Goal: Information Seeking & Learning: Learn about a topic

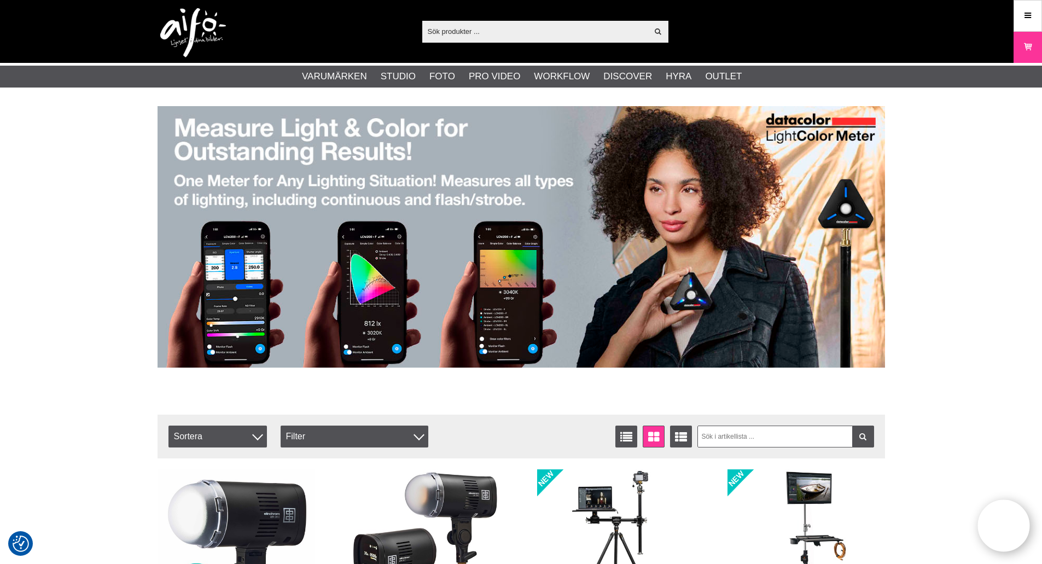
click at [447, 282] on img at bounding box center [522, 237] width 728 height 262
click at [345, 142] on img at bounding box center [522, 237] width 728 height 262
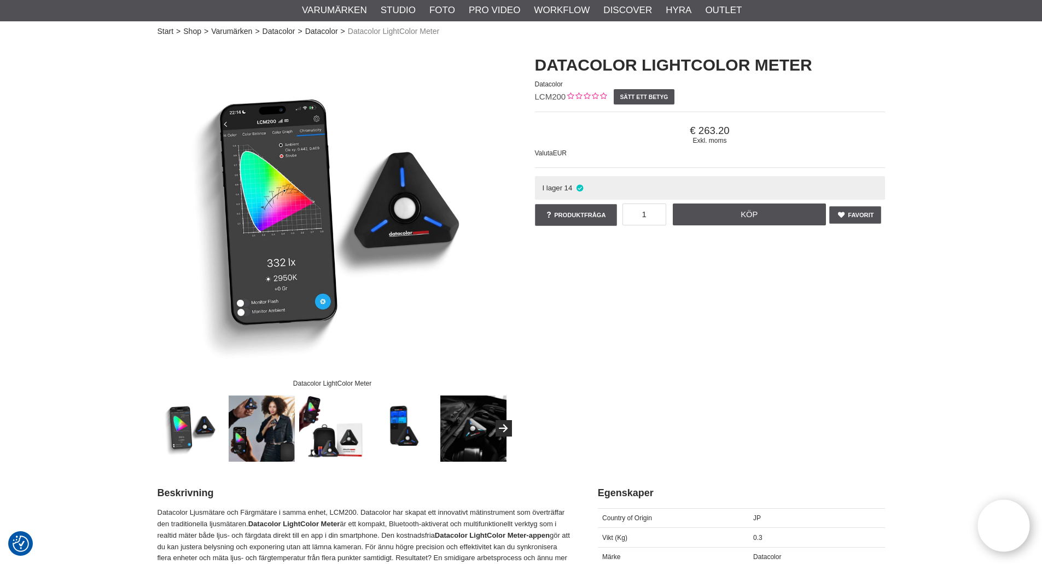
scroll to position [55, 0]
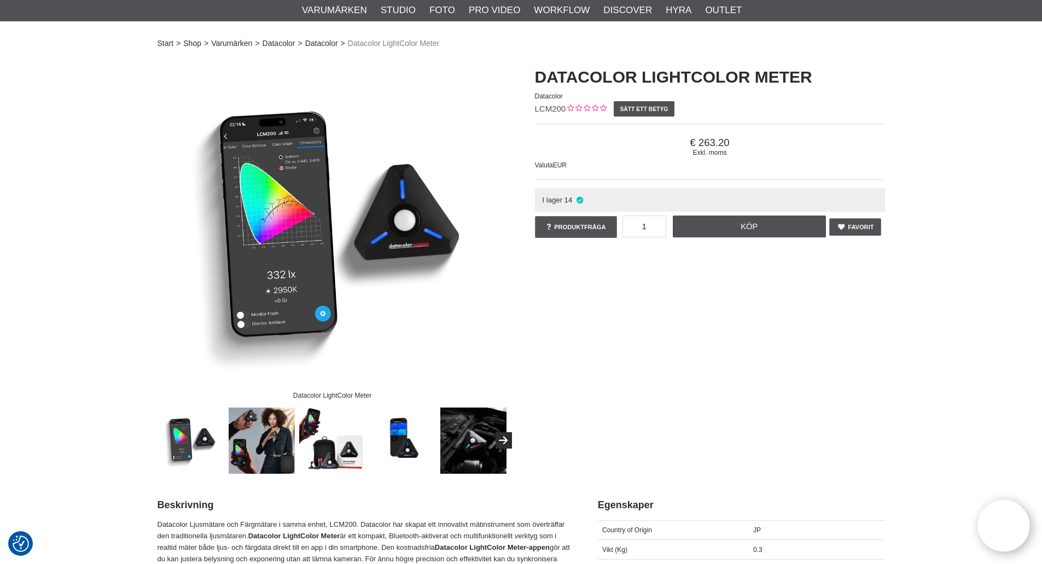
click at [313, 228] on img at bounding box center [333, 230] width 350 height 350
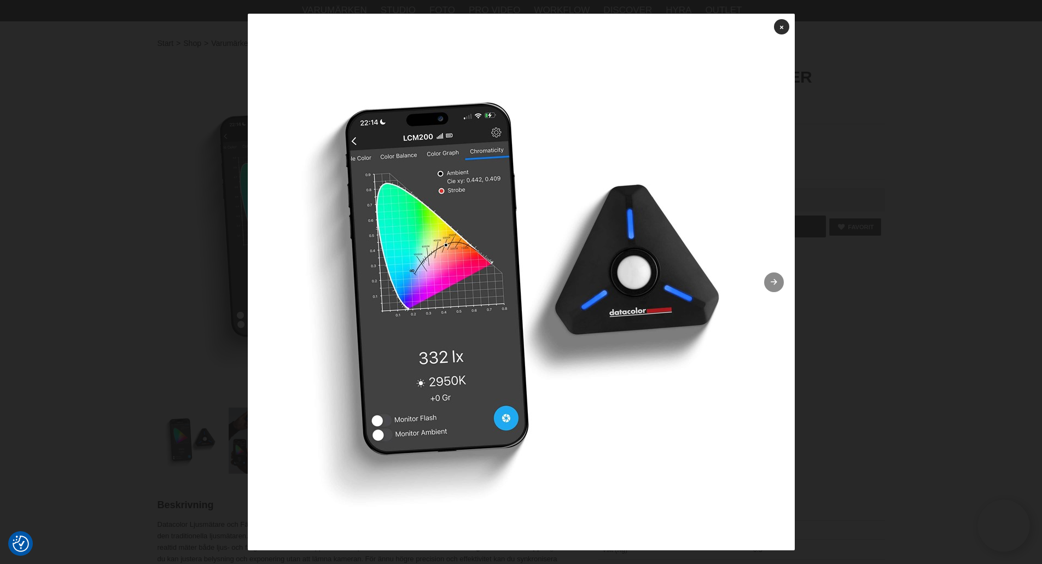
click at [776, 285] on link at bounding box center [774, 282] width 20 height 20
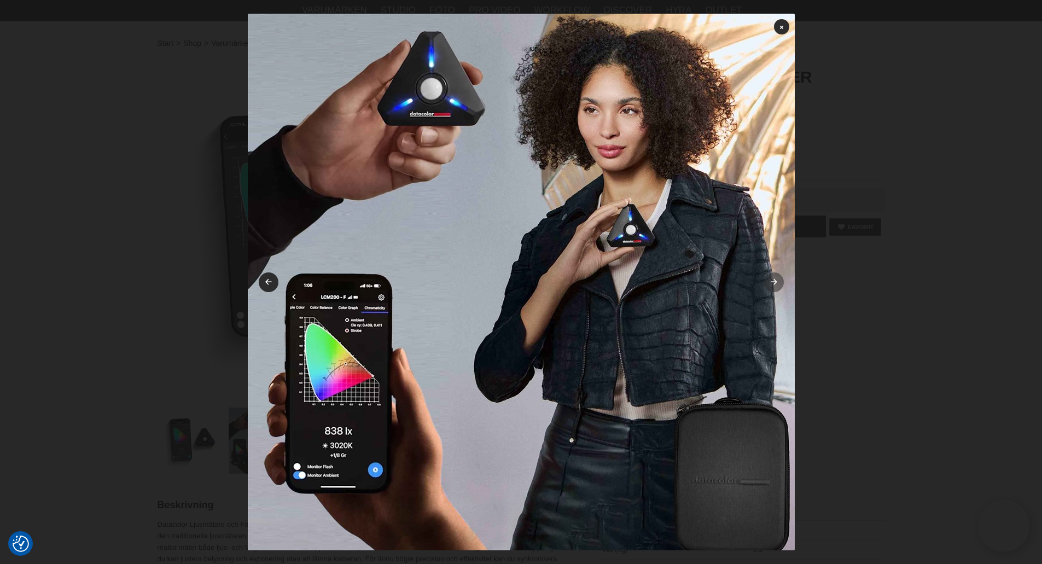
click at [776, 285] on link at bounding box center [774, 282] width 20 height 20
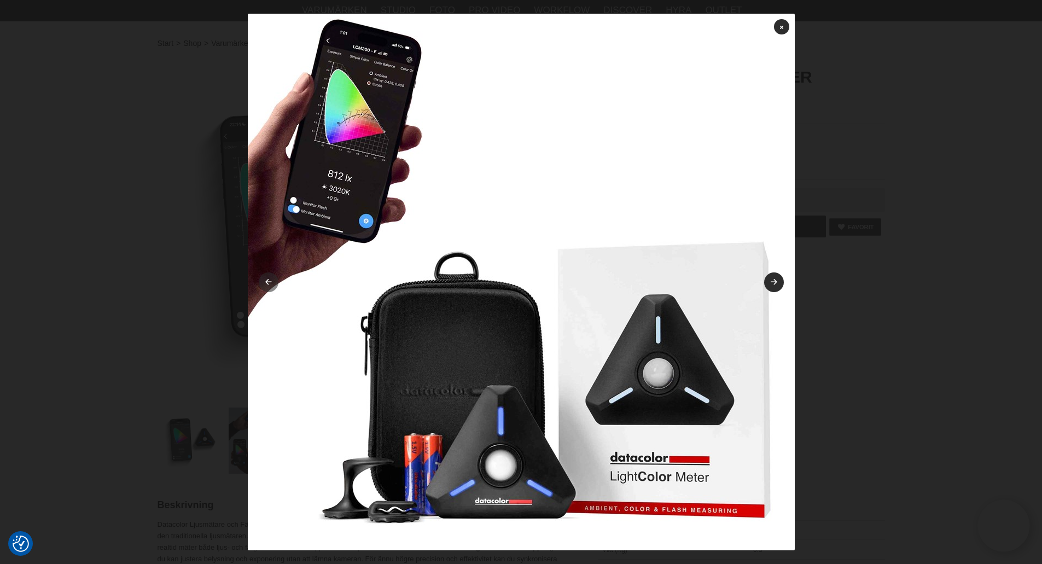
click at [264, 288] on link at bounding box center [269, 282] width 20 height 20
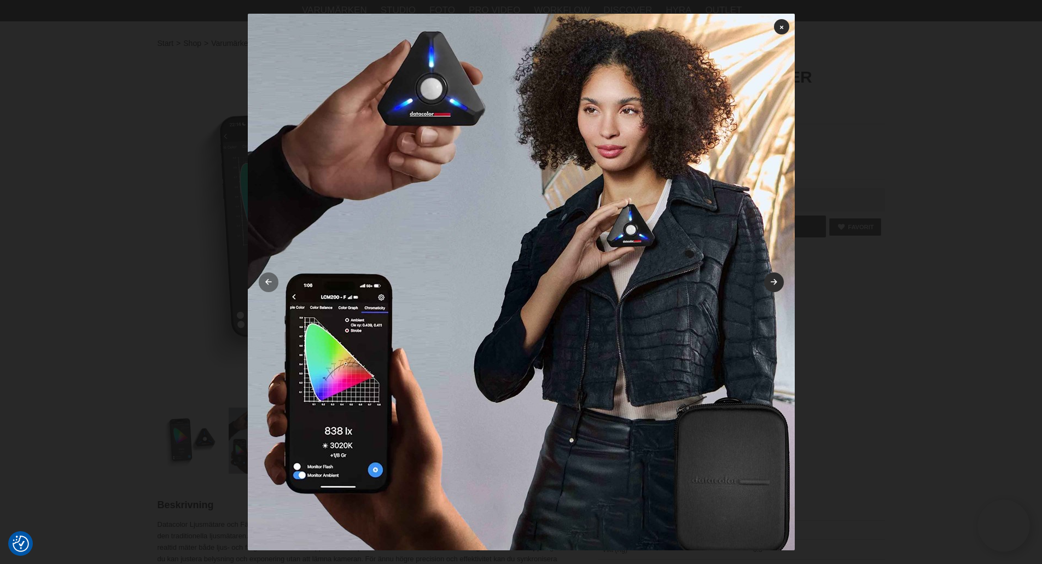
click at [263, 287] on link at bounding box center [269, 282] width 20 height 20
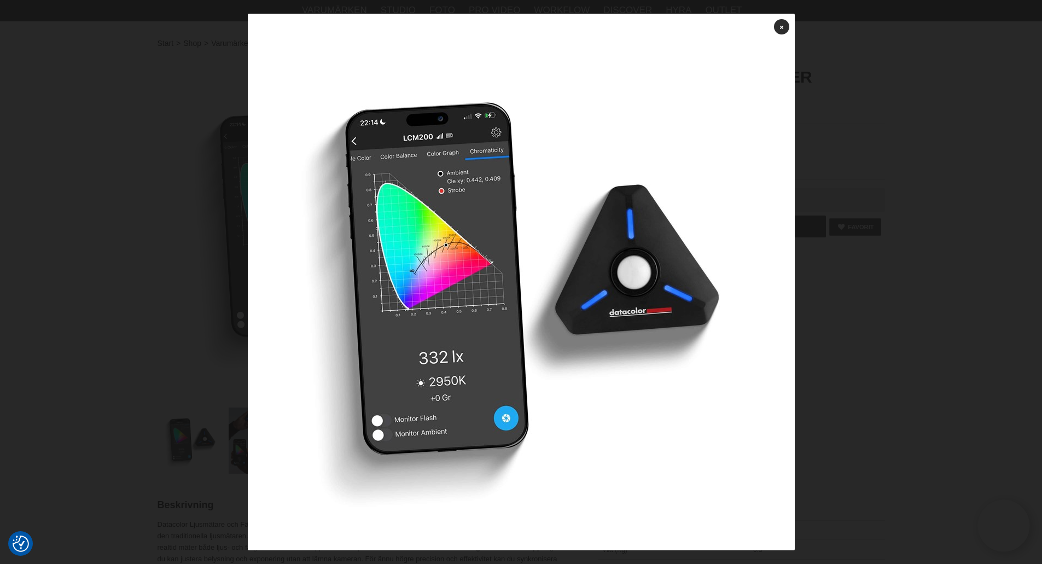
click at [769, 281] on icon at bounding box center [773, 282] width 9 height 7
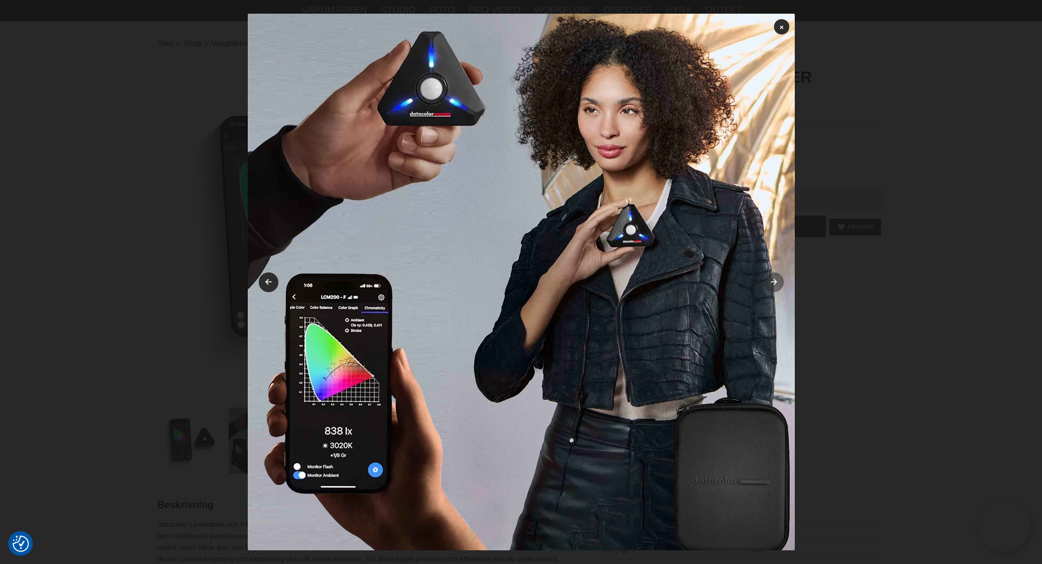
click at [764, 281] on link at bounding box center [774, 282] width 20 height 20
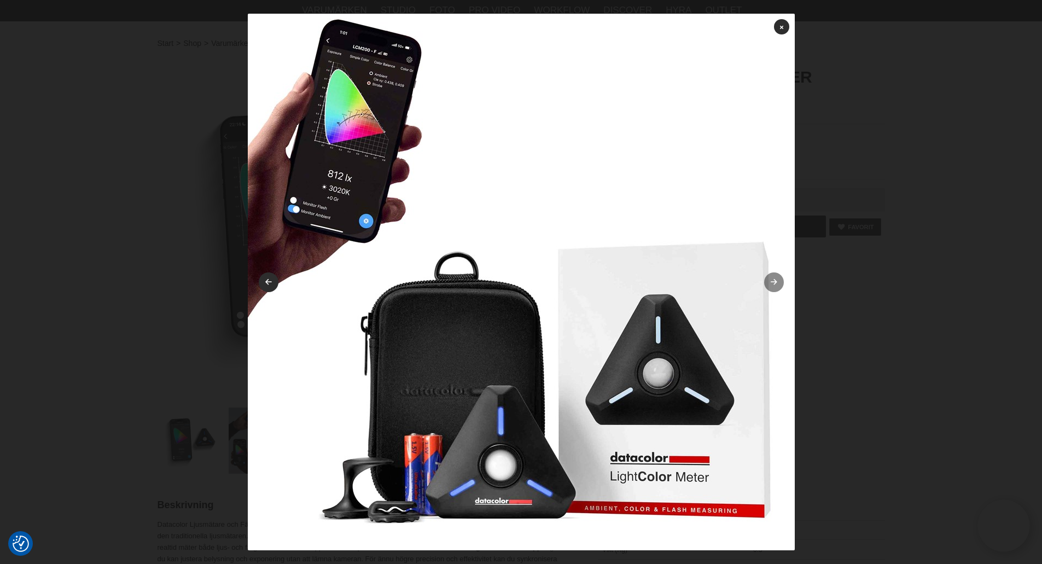
click at [764, 281] on link at bounding box center [774, 282] width 20 height 20
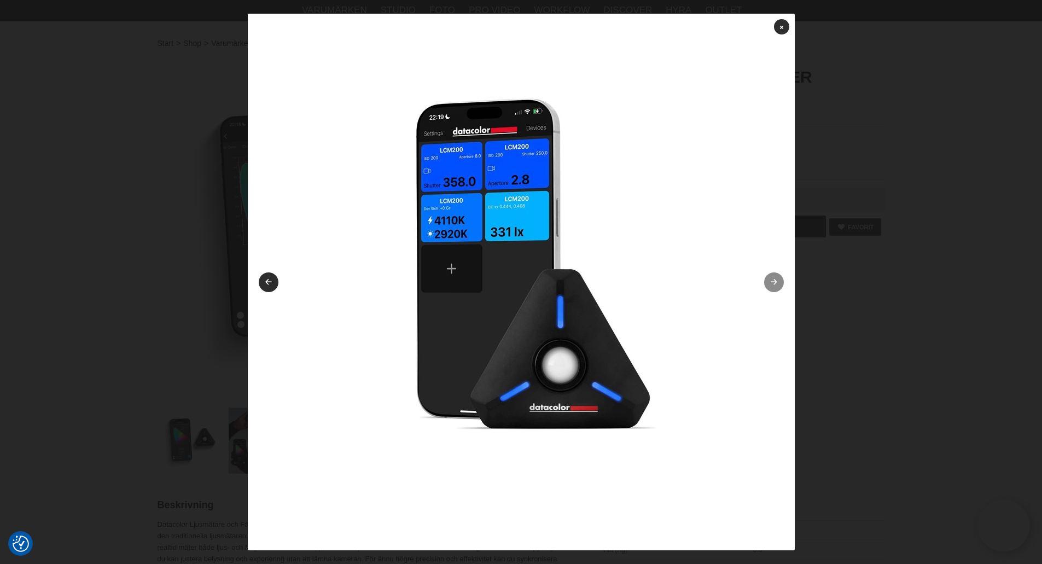
click at [764, 281] on link at bounding box center [774, 282] width 20 height 20
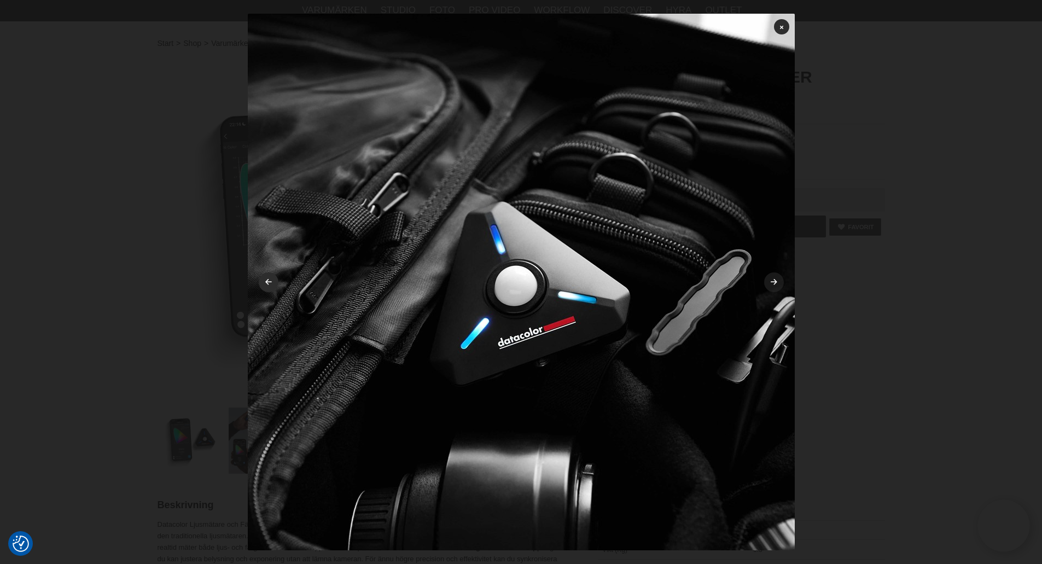
click at [771, 282] on icon at bounding box center [773, 282] width 9 height 7
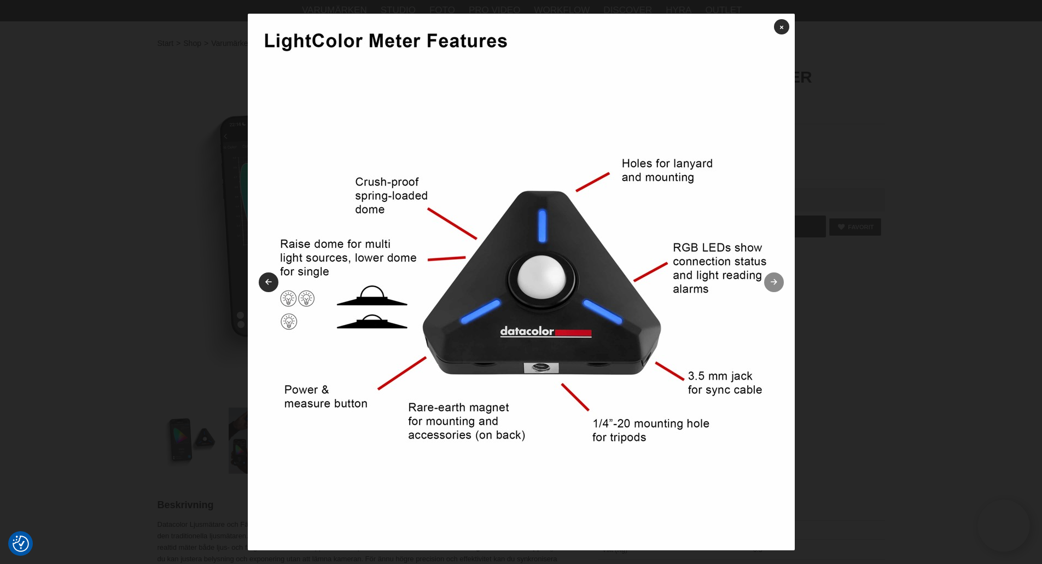
click at [771, 282] on icon at bounding box center [773, 282] width 9 height 7
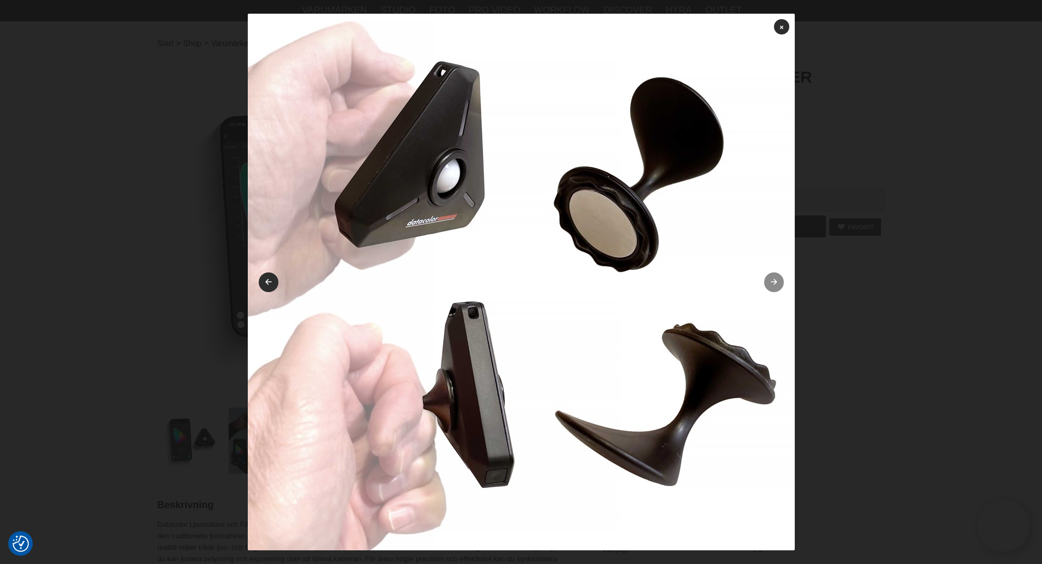
click at [772, 282] on link at bounding box center [774, 282] width 20 height 20
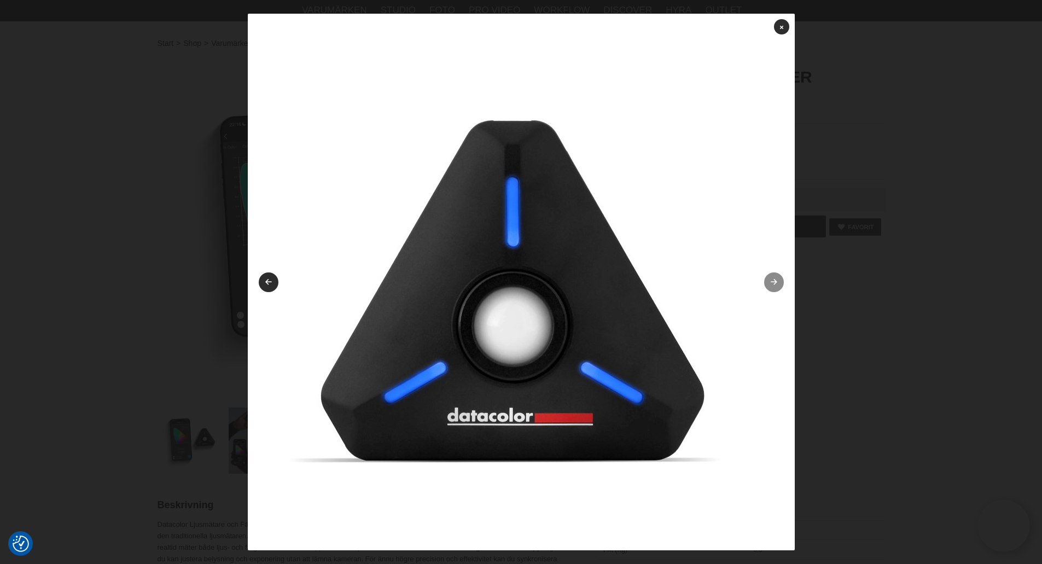
click at [772, 282] on link at bounding box center [774, 282] width 20 height 20
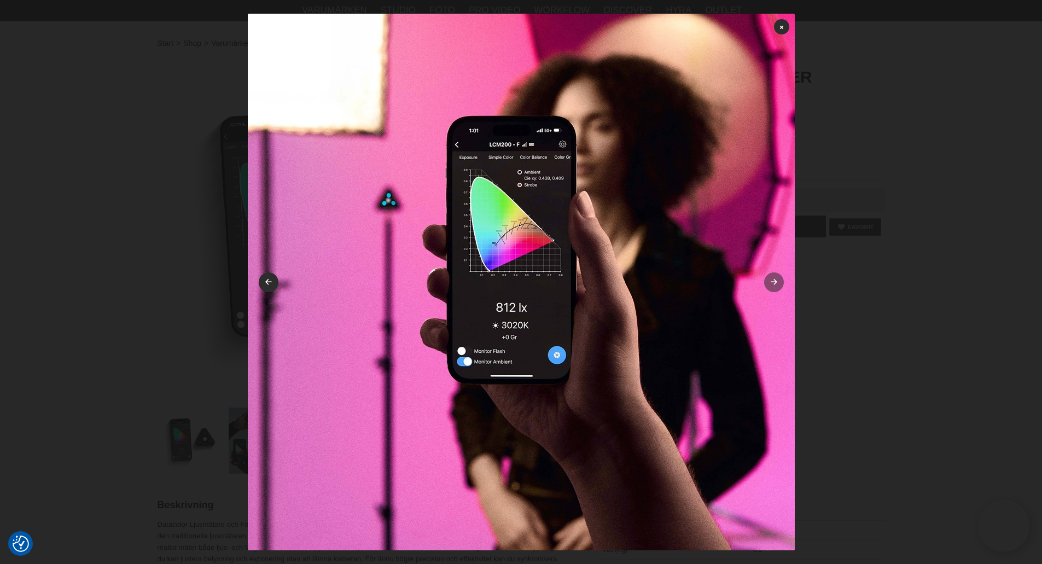
click at [772, 282] on icon at bounding box center [773, 282] width 9 height 7
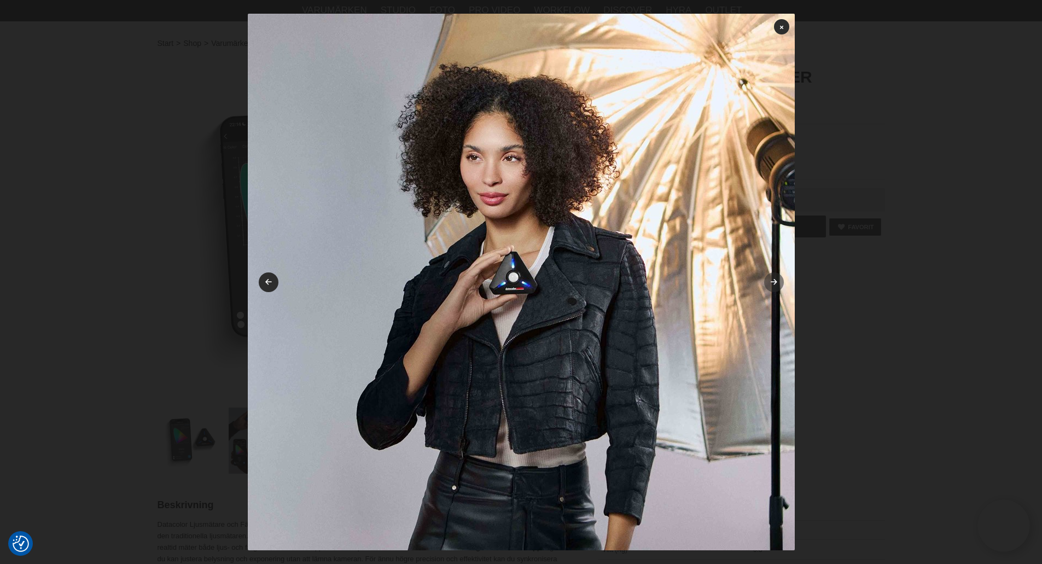
click at [772, 282] on icon at bounding box center [773, 282] width 9 height 7
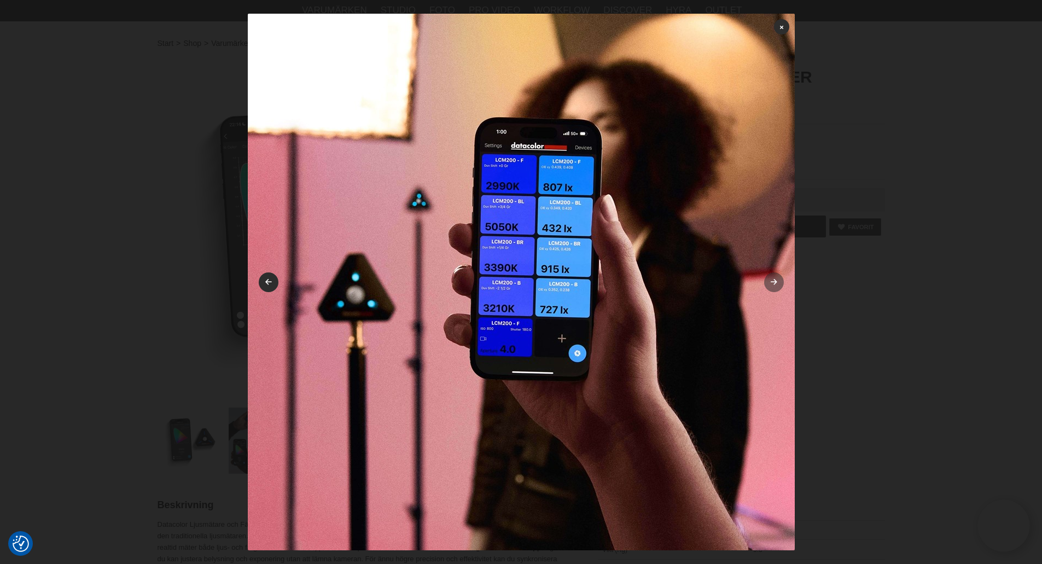
click at [775, 283] on link at bounding box center [774, 282] width 20 height 20
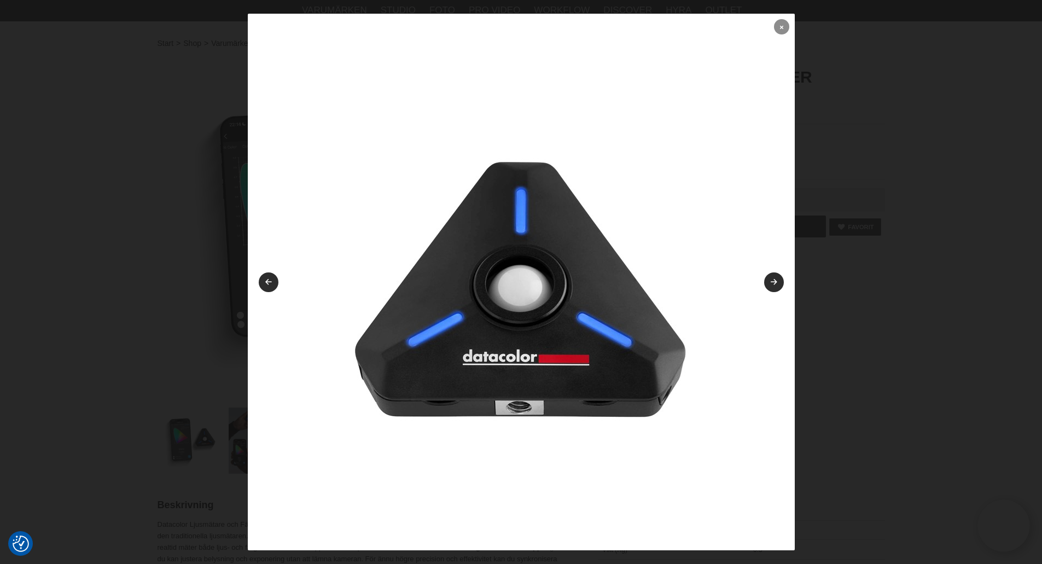
click at [780, 27] on link at bounding box center [781, 26] width 15 height 15
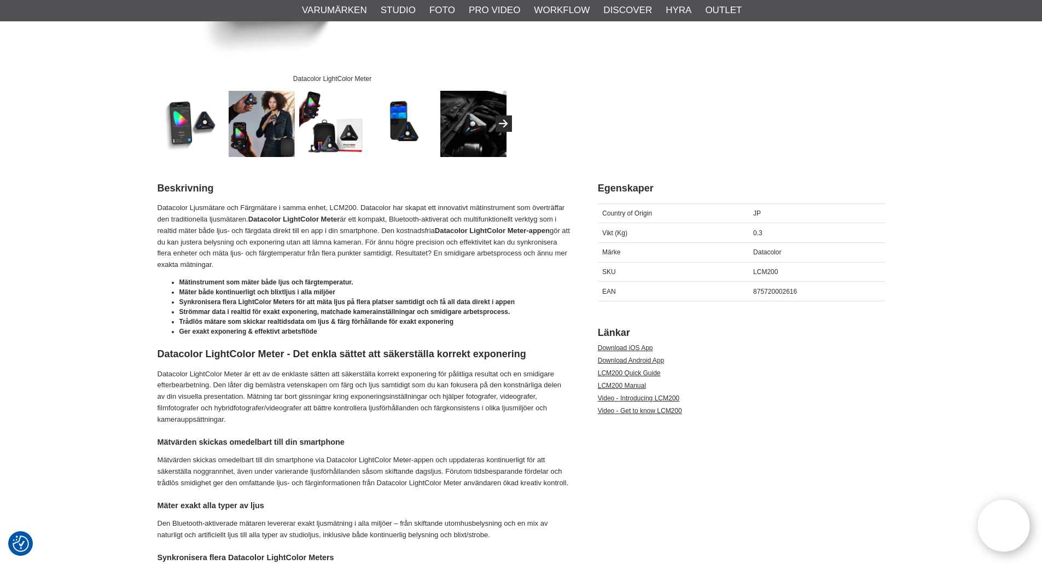
scroll to position [164, 0]
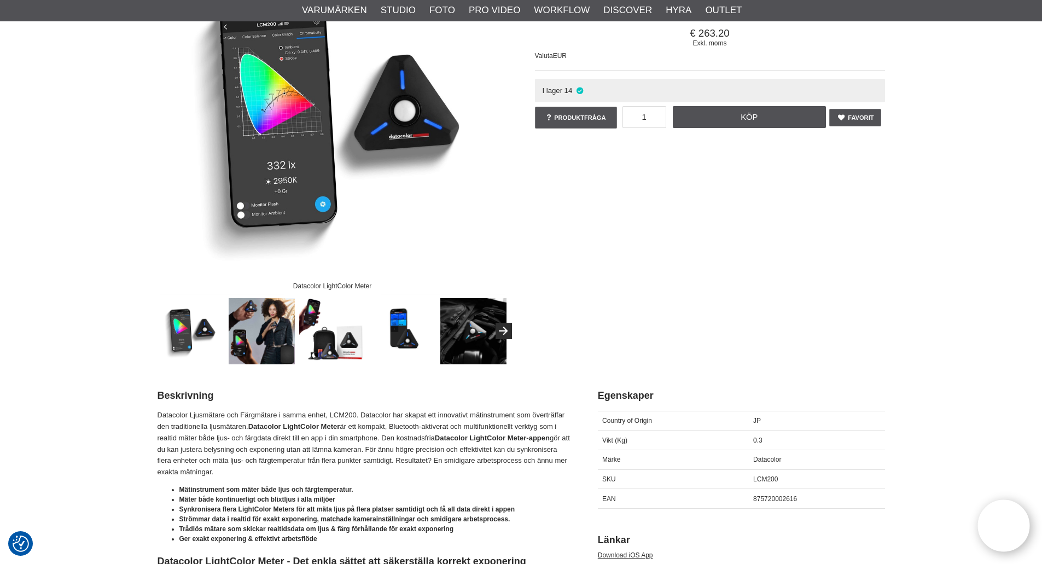
click at [306, 211] on img at bounding box center [333, 120] width 350 height 350
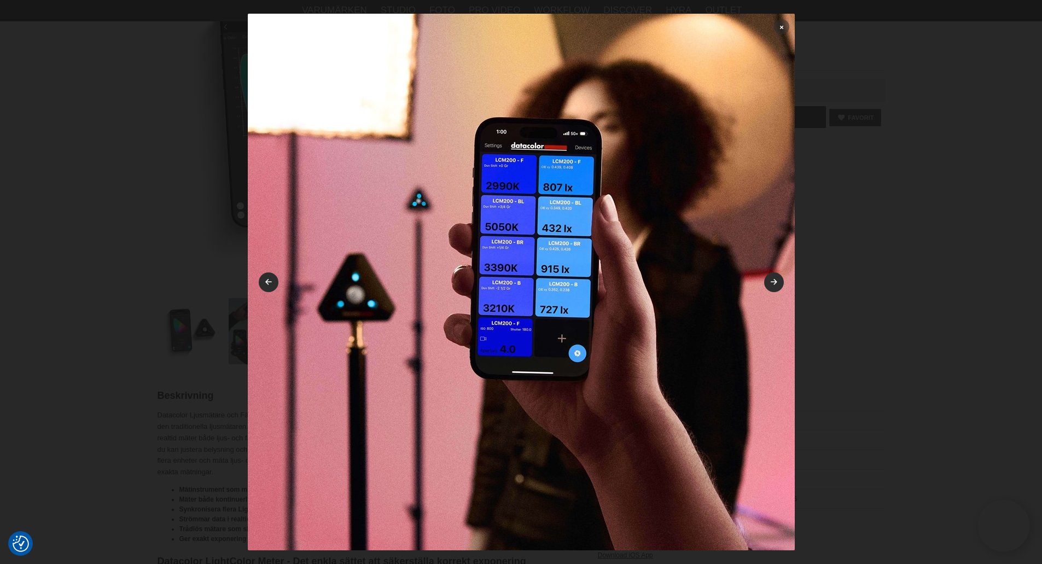
click at [780, 26] on icon at bounding box center [781, 27] width 3 height 6
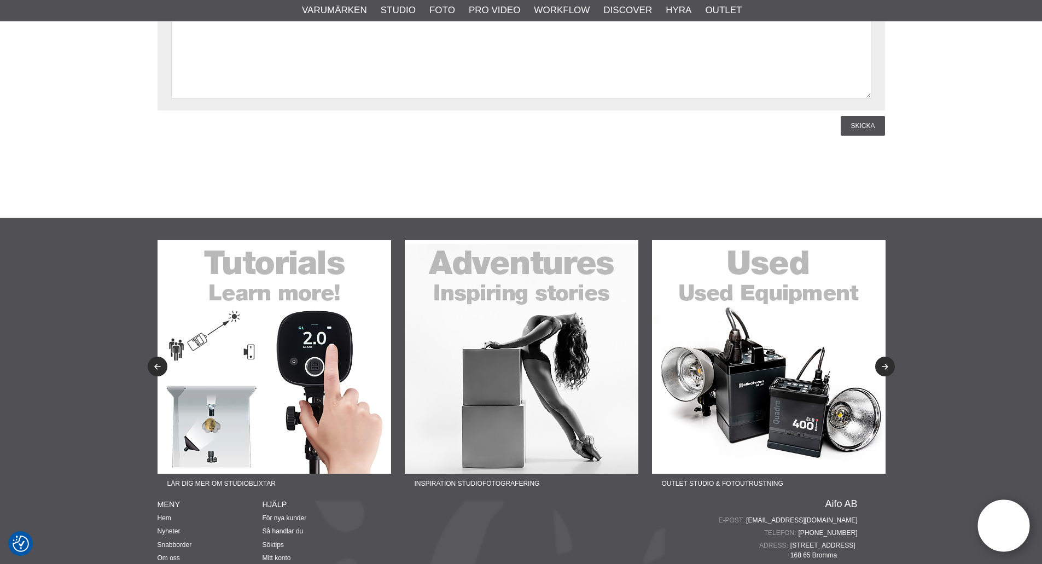
scroll to position [3557, 0]
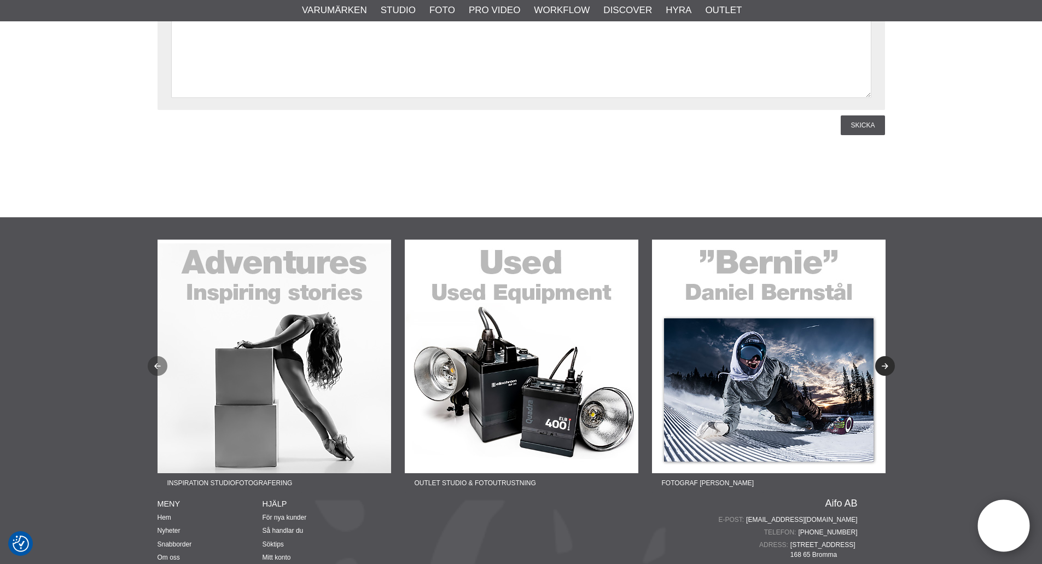
click at [162, 363] on button "Previous" at bounding box center [158, 366] width 20 height 20
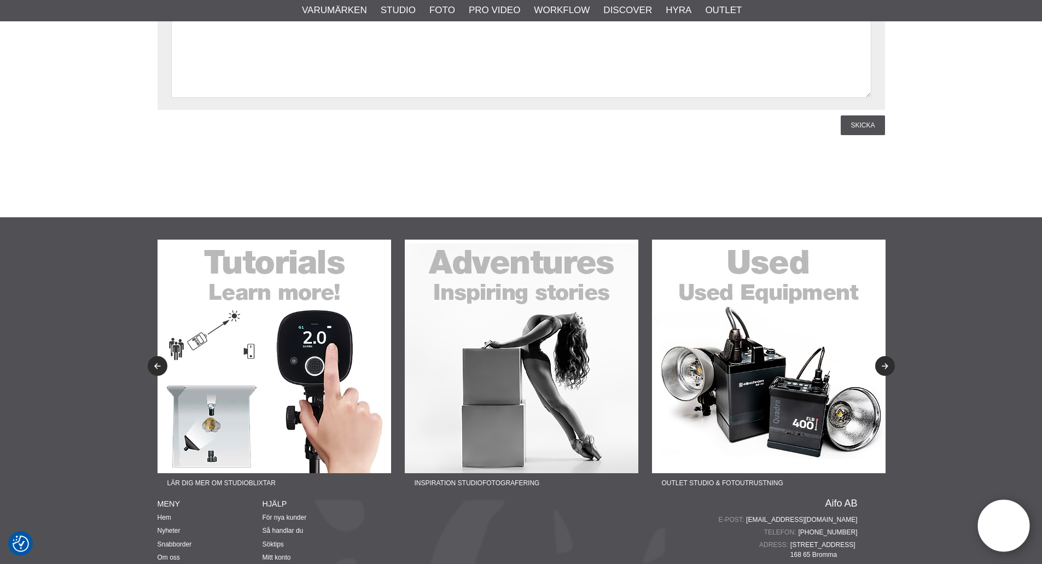
click at [252, 364] on img at bounding box center [275, 357] width 234 height 234
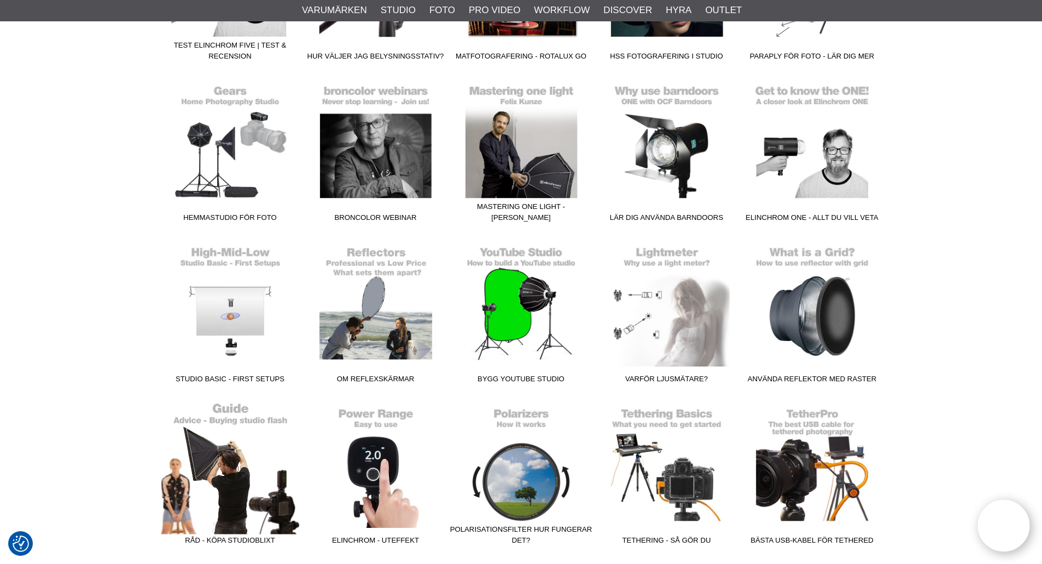
scroll to position [1587, 0]
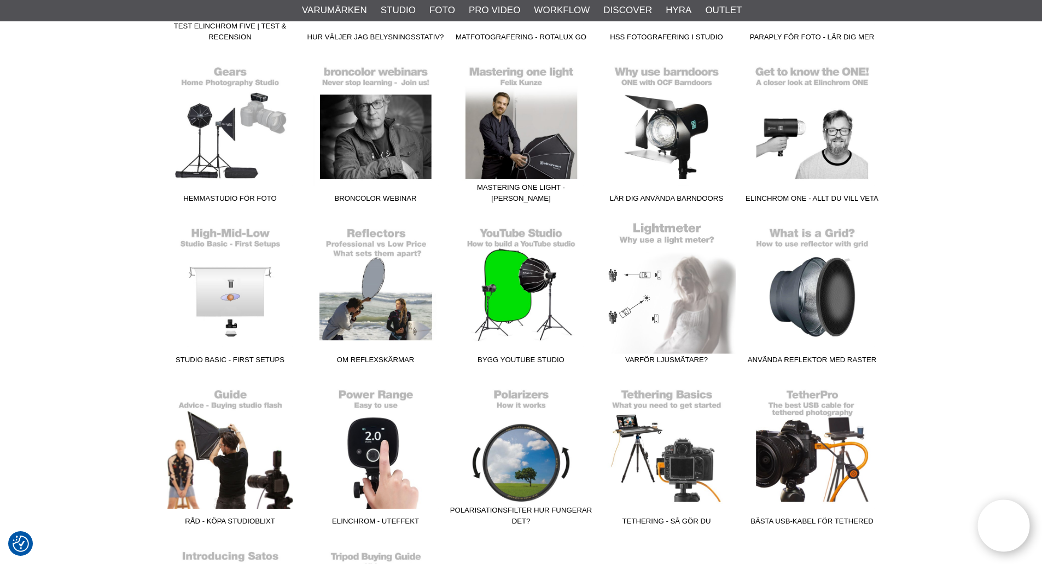
click at [680, 314] on link "Varför ljusmätare?" at bounding box center [667, 296] width 146 height 148
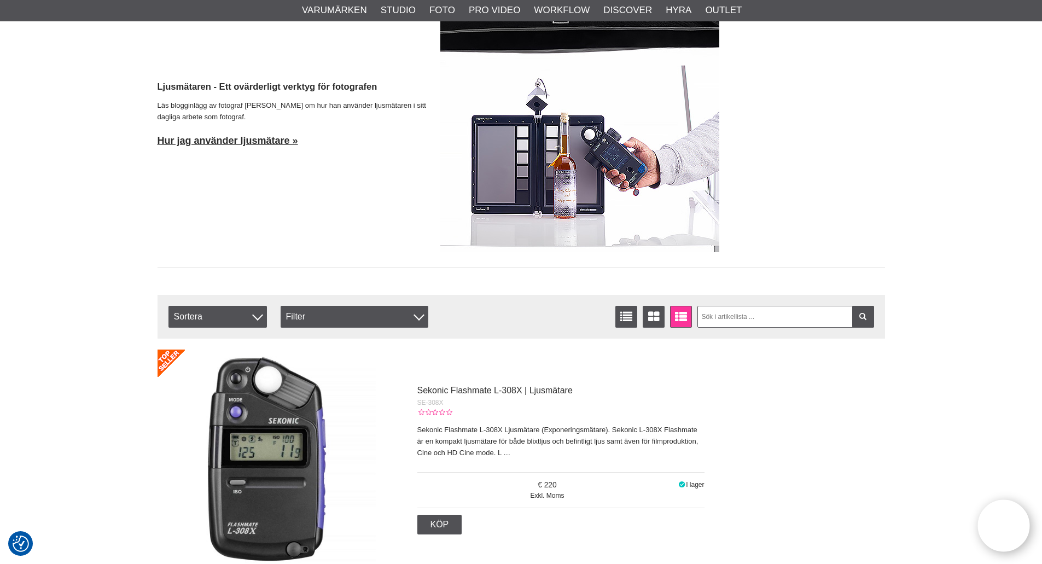
scroll to position [2790, 0]
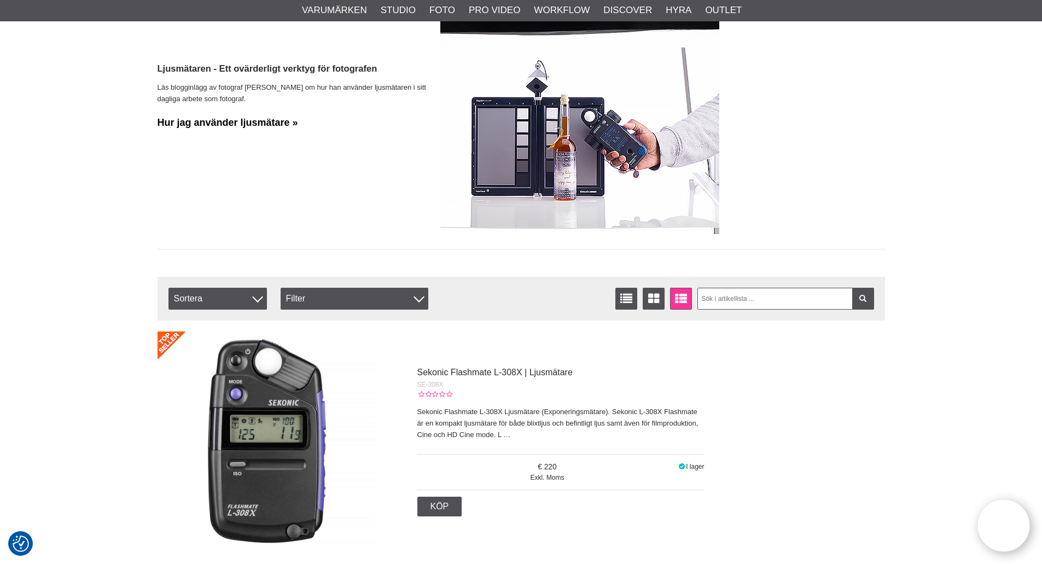
click at [235, 123] on link "Hur jag använder ljusmätare »" at bounding box center [228, 122] width 141 height 11
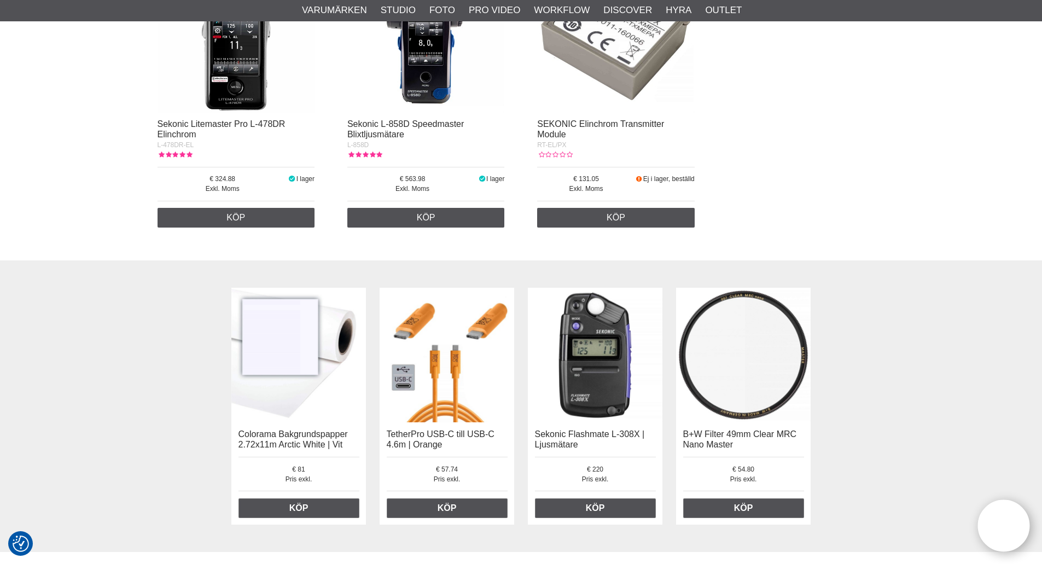
scroll to position [4706, 0]
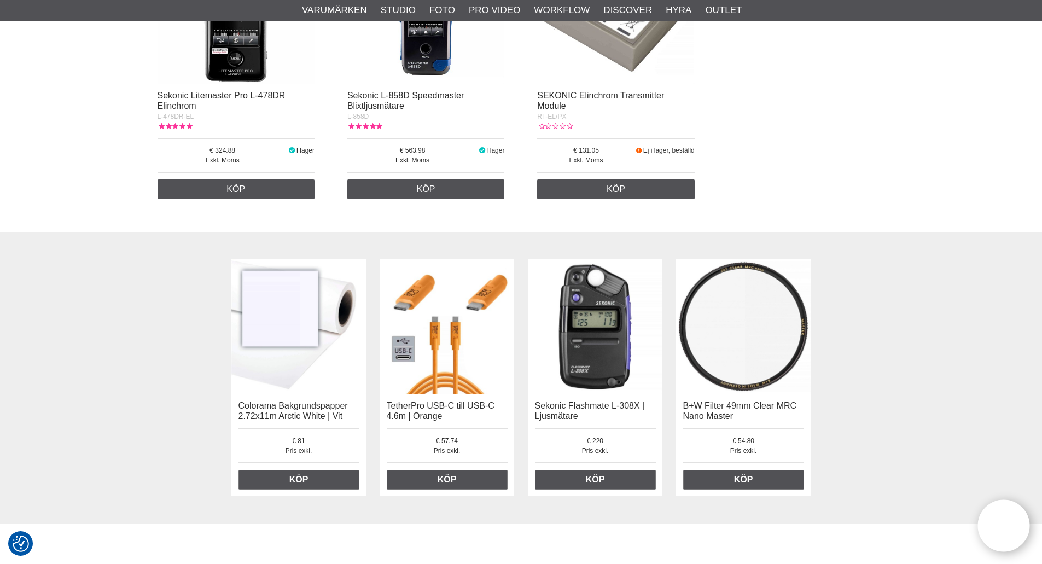
click at [257, 76] on img at bounding box center [237, 6] width 158 height 158
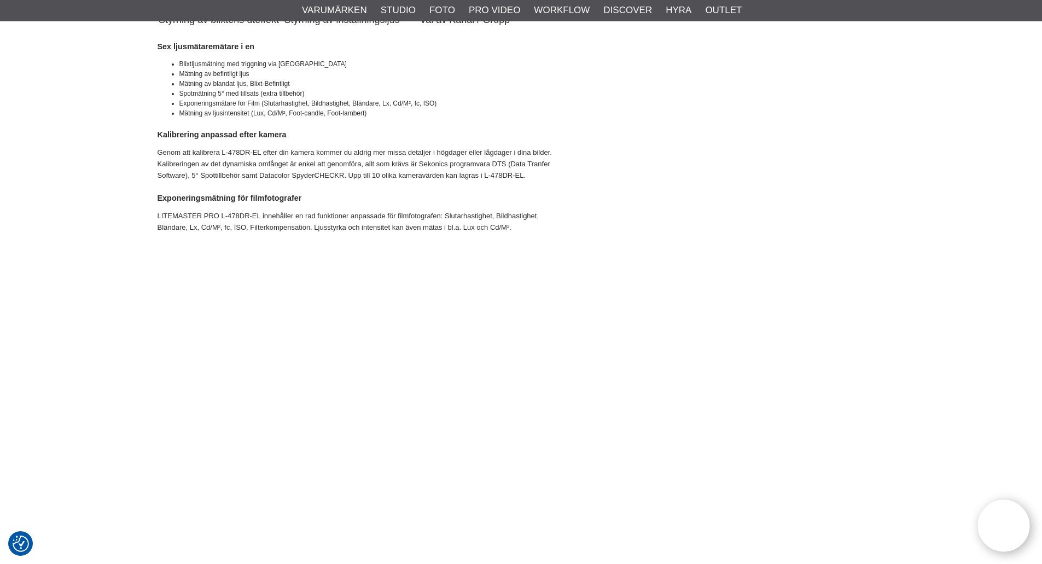
scroll to position [766, 0]
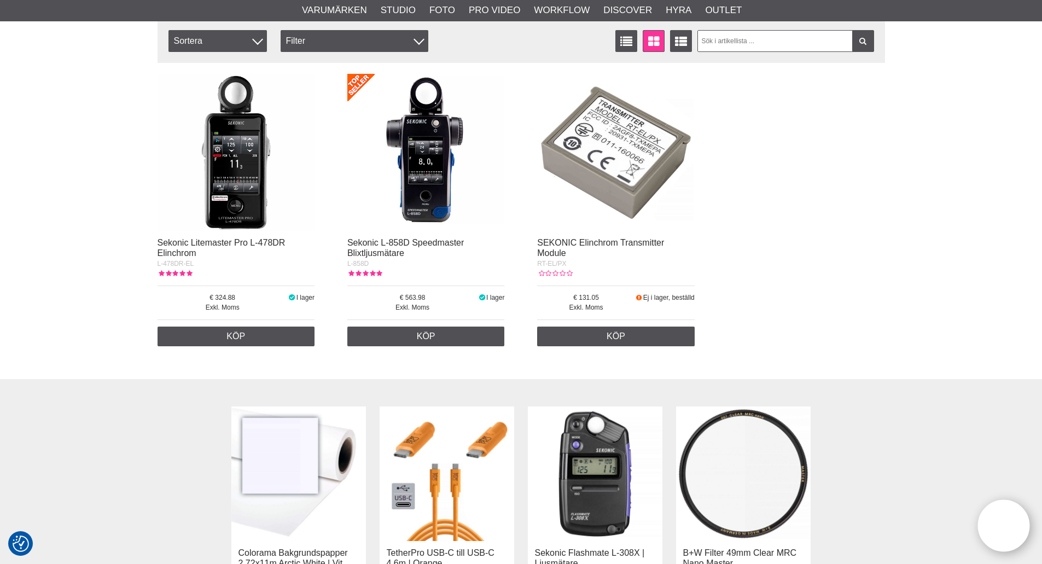
scroll to position [4487, 0]
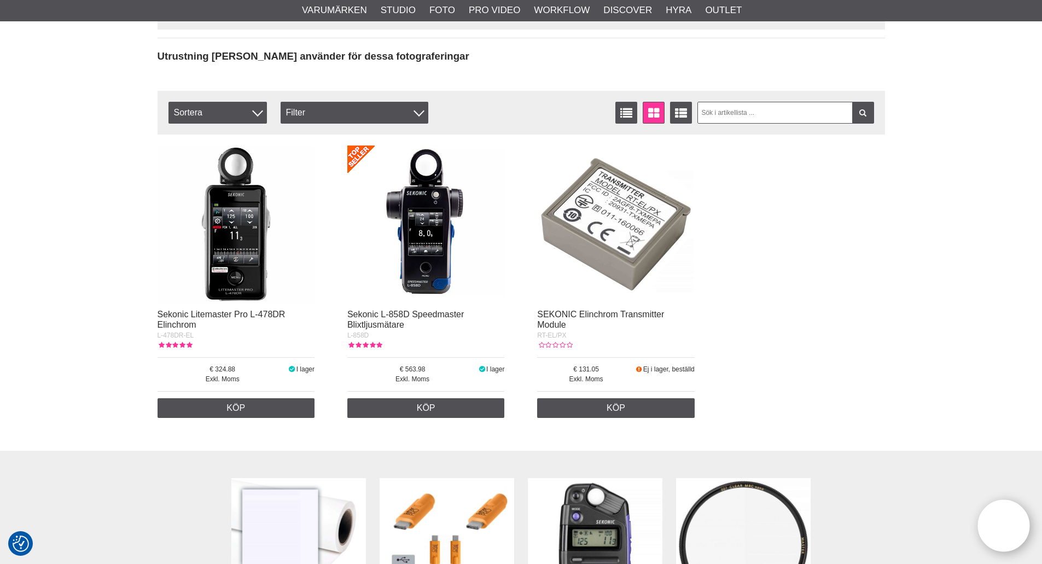
click at [413, 263] on img at bounding box center [426, 225] width 158 height 158
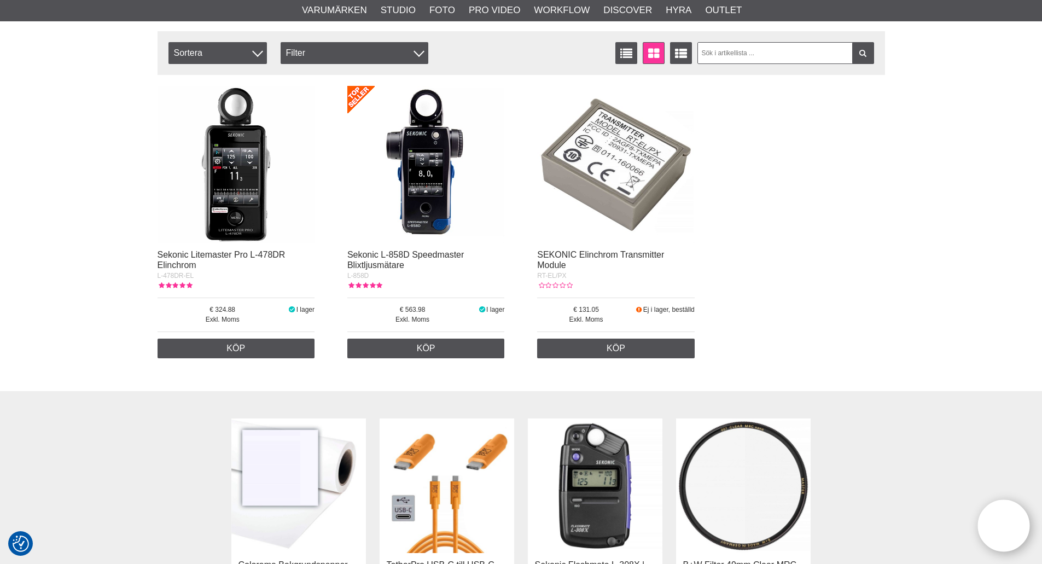
scroll to position [4540, 0]
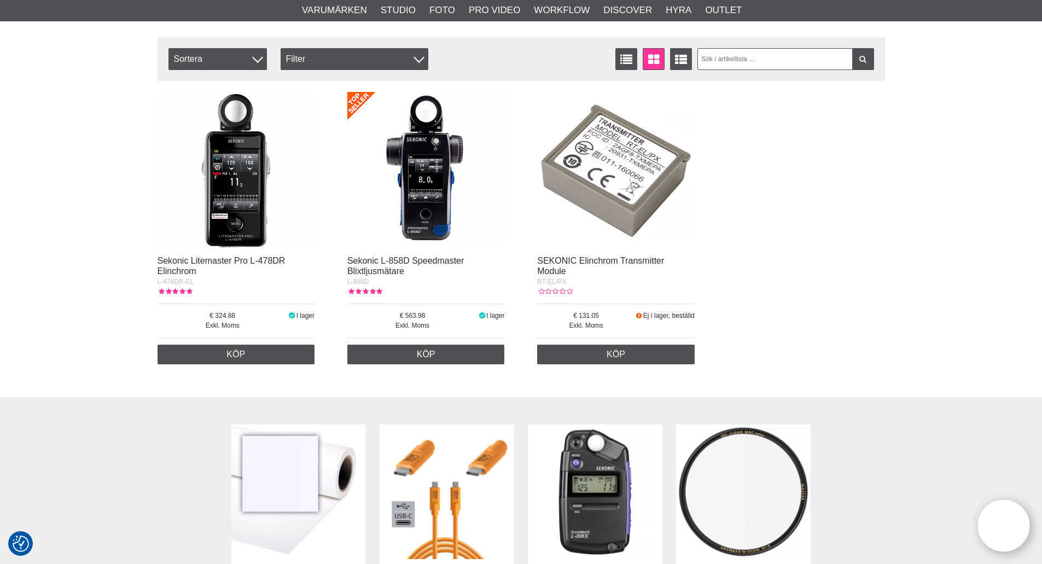
click at [246, 219] on img at bounding box center [237, 171] width 158 height 158
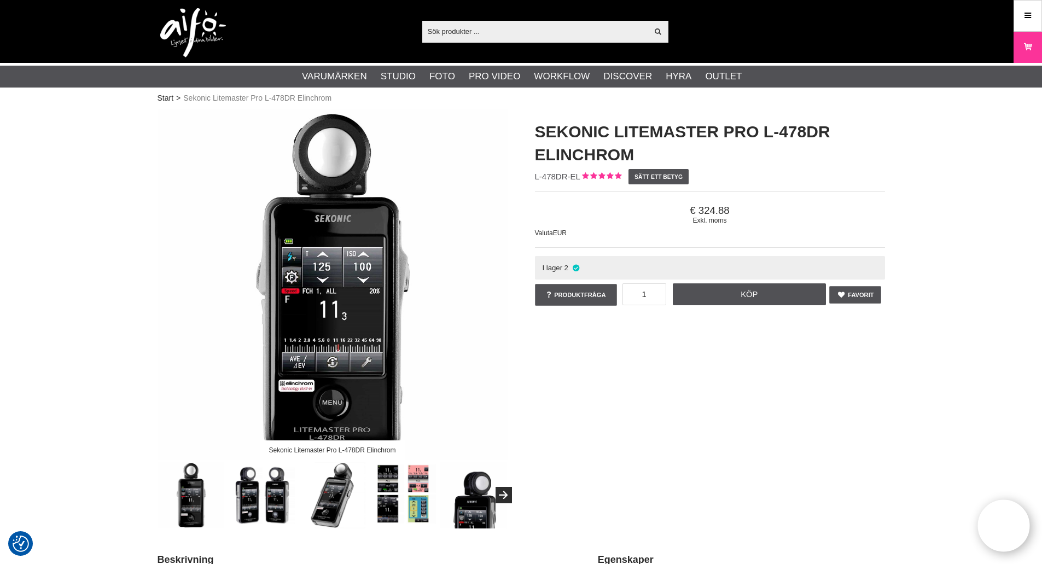
click at [373, 308] on img at bounding box center [333, 284] width 350 height 350
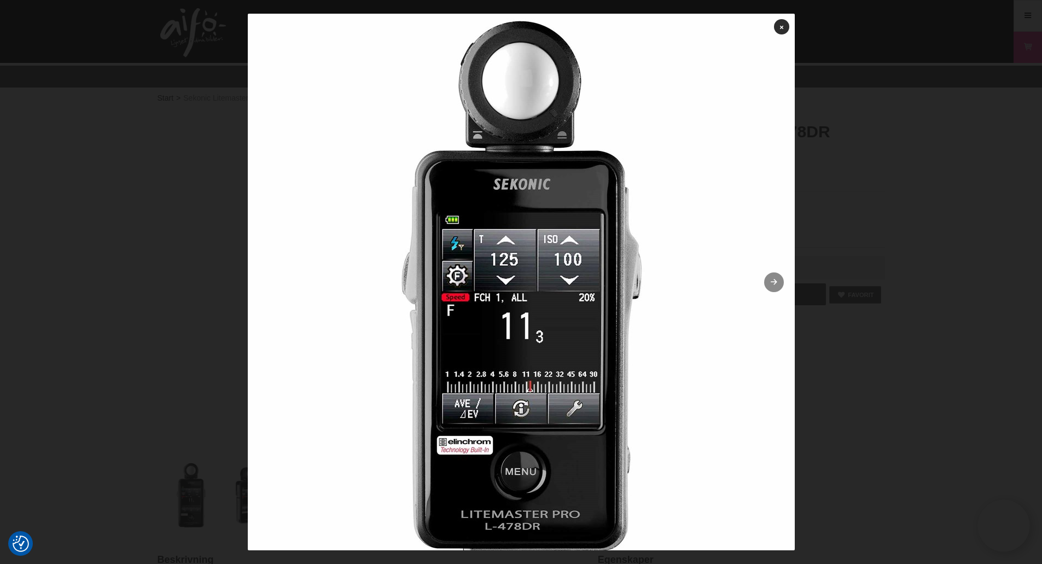
click at [769, 284] on icon at bounding box center [773, 282] width 9 height 7
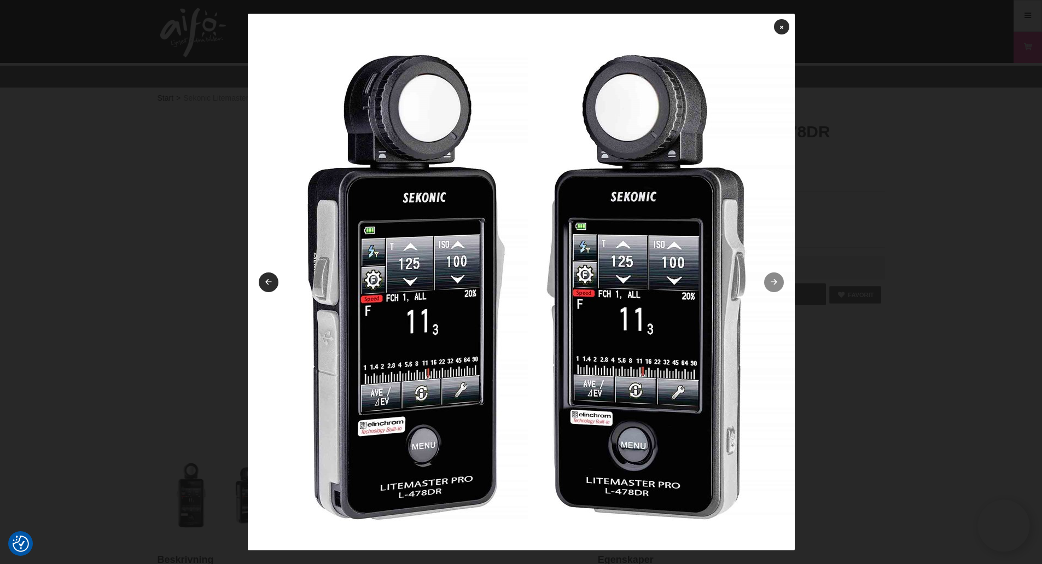
click at [769, 284] on icon at bounding box center [773, 282] width 9 height 7
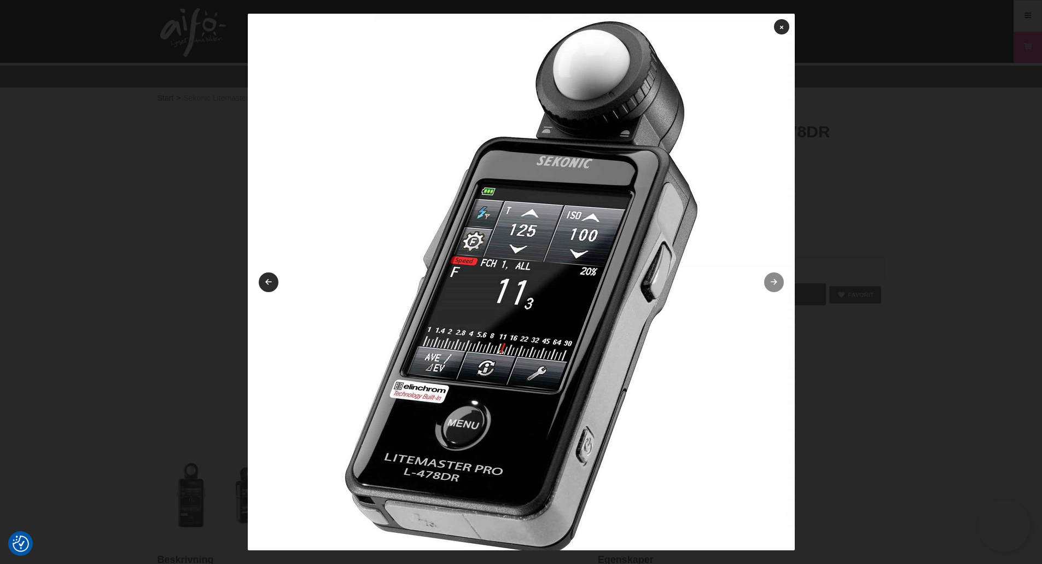
click at [769, 284] on icon at bounding box center [773, 282] width 9 height 7
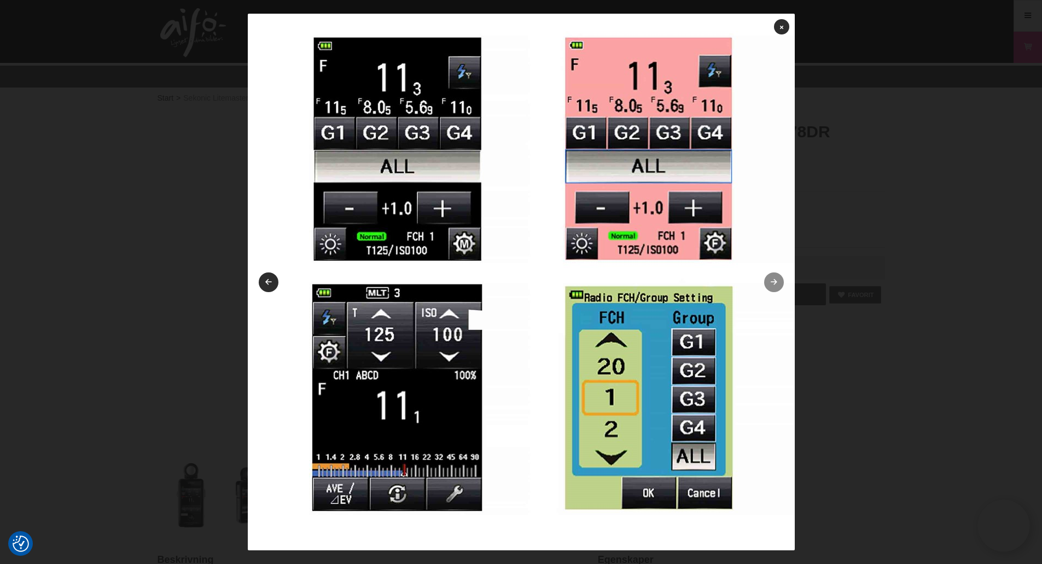
click at [769, 284] on icon at bounding box center [773, 282] width 9 height 7
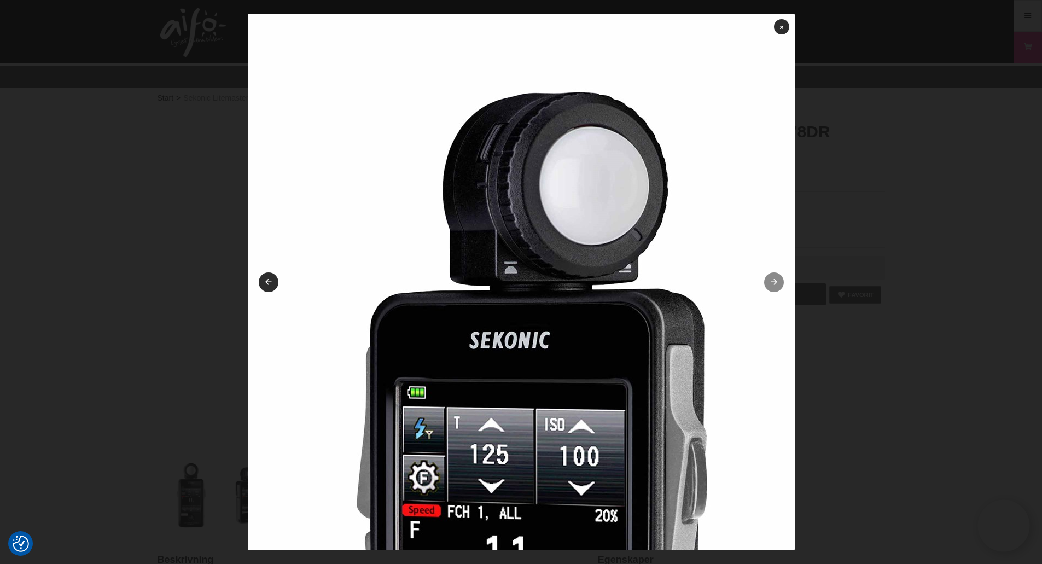
click at [769, 284] on icon at bounding box center [773, 282] width 9 height 7
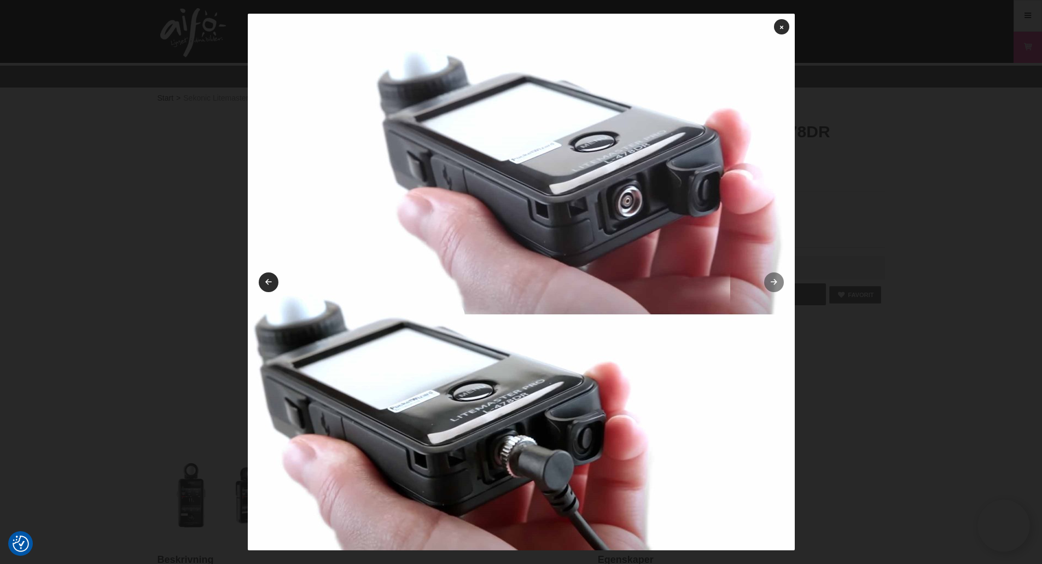
click at [769, 284] on icon at bounding box center [773, 282] width 9 height 7
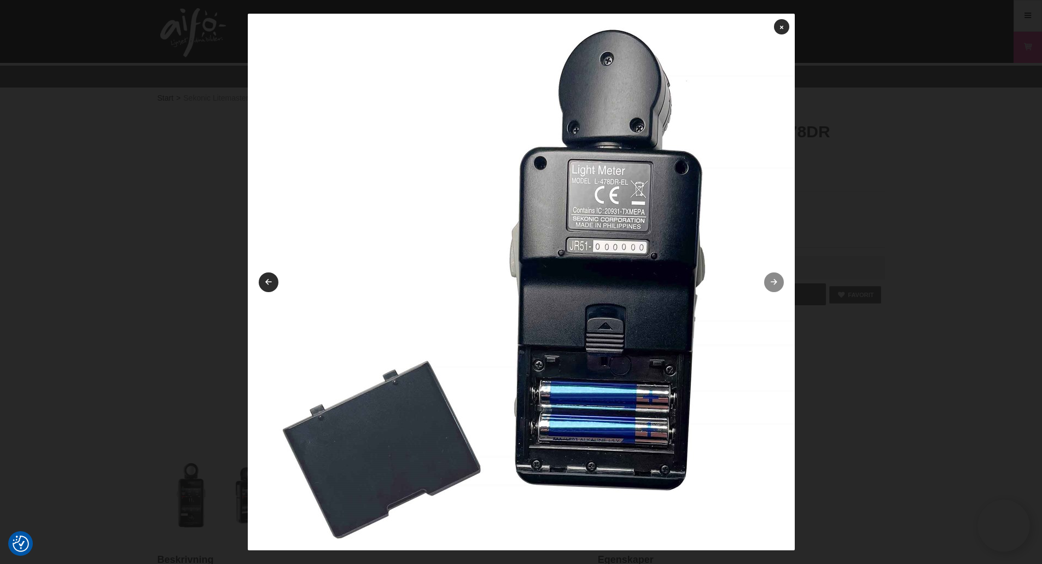
click at [769, 284] on icon at bounding box center [773, 282] width 9 height 7
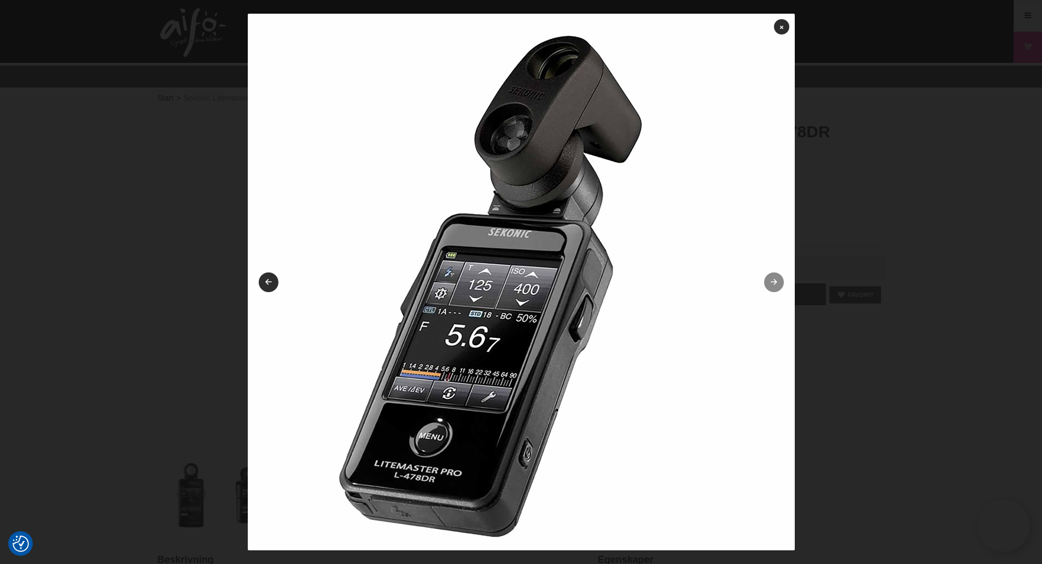
click at [766, 284] on link at bounding box center [774, 282] width 20 height 20
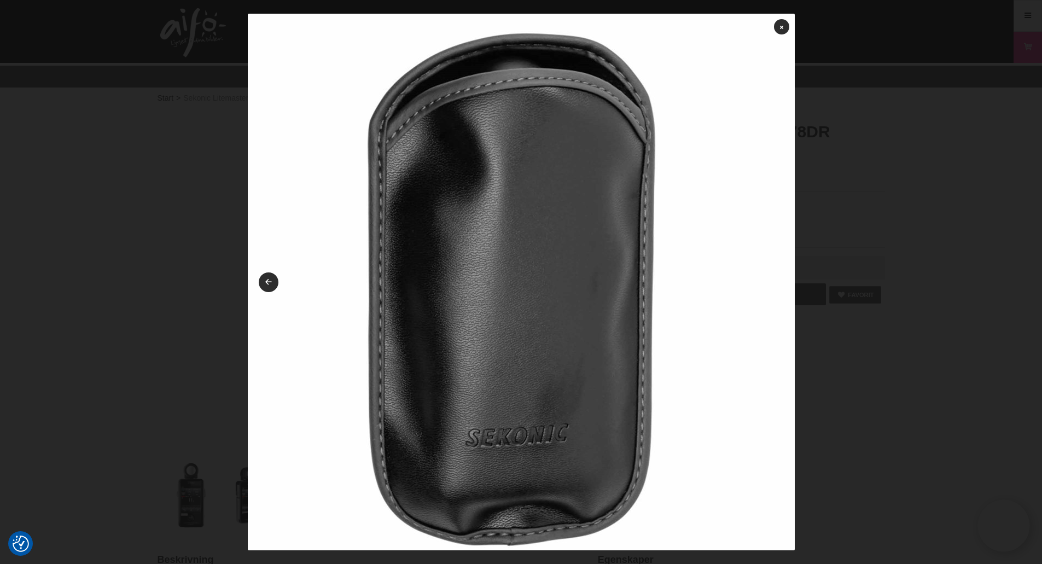
click at [766, 284] on img at bounding box center [521, 287] width 547 height 547
click at [774, 24] on link at bounding box center [781, 26] width 15 height 15
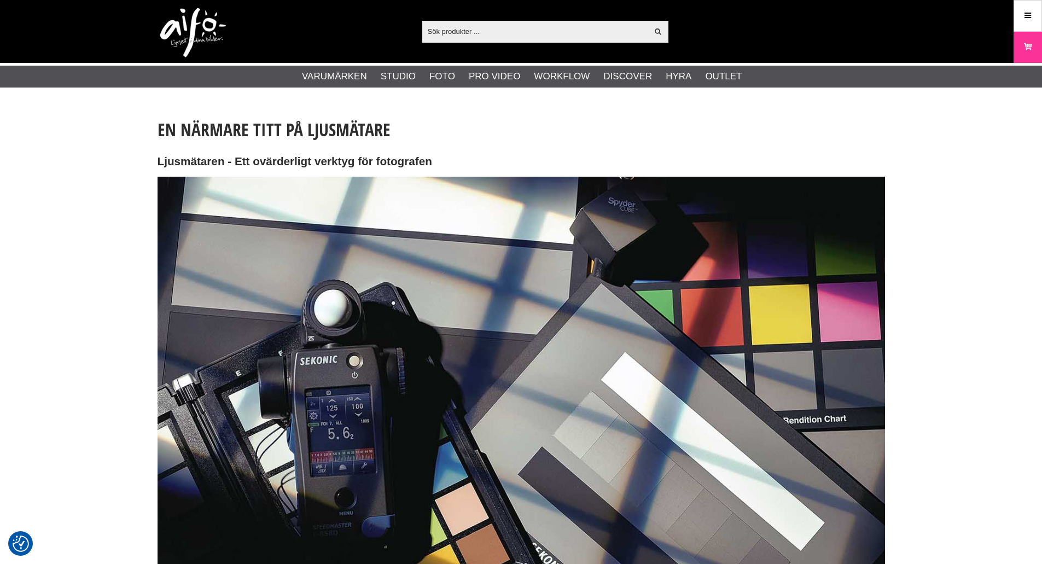
scroll to position [4539, 0]
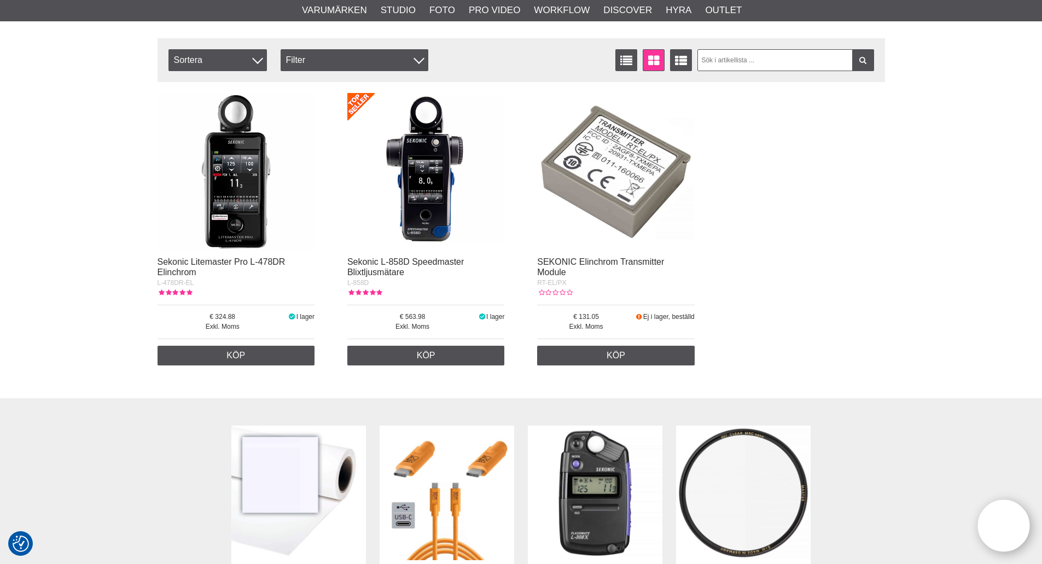
click at [628, 530] on img at bounding box center [595, 493] width 135 height 135
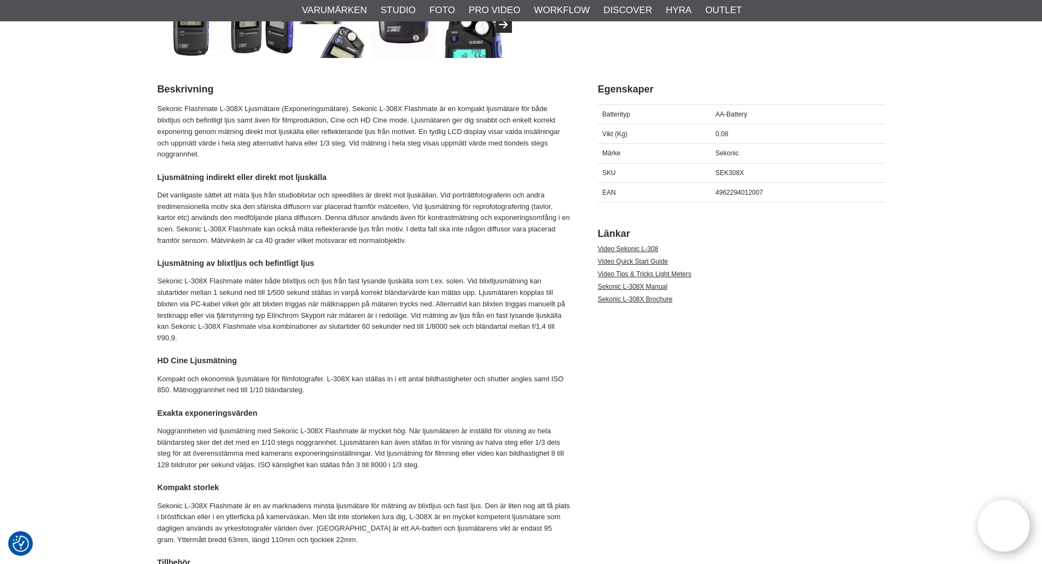
scroll to position [547, 0]
